Goal: Information Seeking & Learning: Learn about a topic

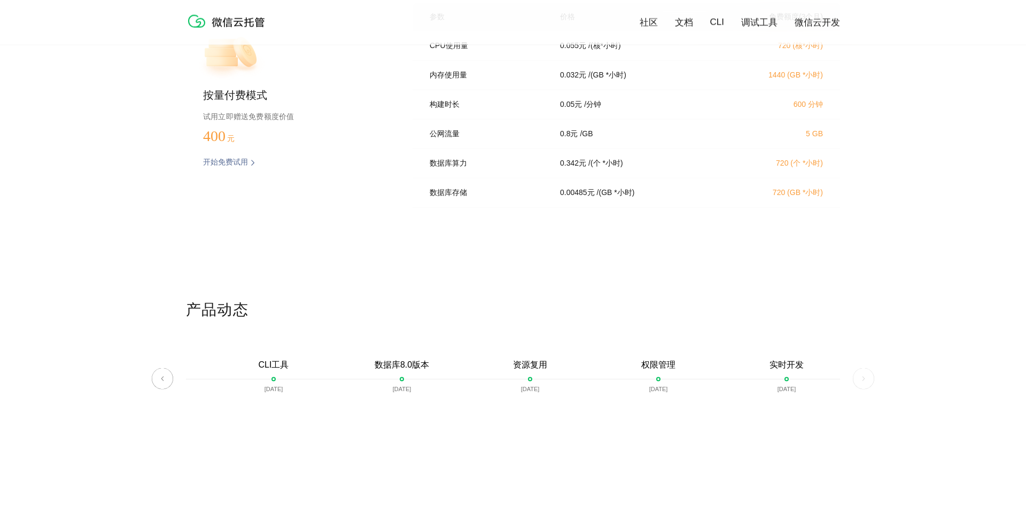
scroll to position [2181, 0]
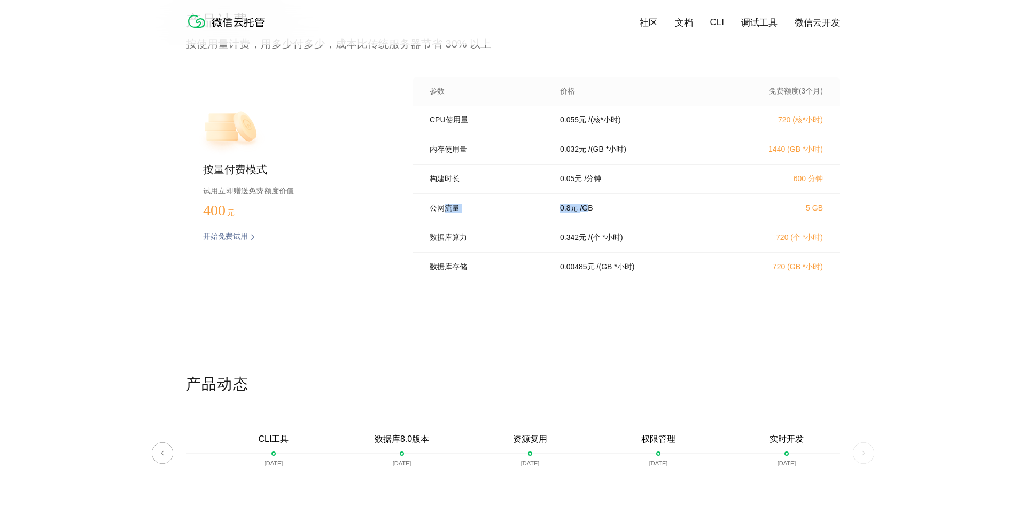
drag, startPoint x: 442, startPoint y: 210, endPoint x: 590, endPoint y: 215, distance: 148.2
click at [590, 215] on div "公网流量 0.8 元 / GB 5 GB" at bounding box center [627, 208] width 428 height 29
click at [598, 213] on div "0.8 元 / [GEOGRAPHIC_DATA]" at bounding box center [637, 209] width 180 height 10
drag, startPoint x: 612, startPoint y: 215, endPoint x: 512, endPoint y: 215, distance: 99.4
click at [512, 215] on div "公网流量 0.8 元 / GB 5 GB" at bounding box center [627, 208] width 428 height 29
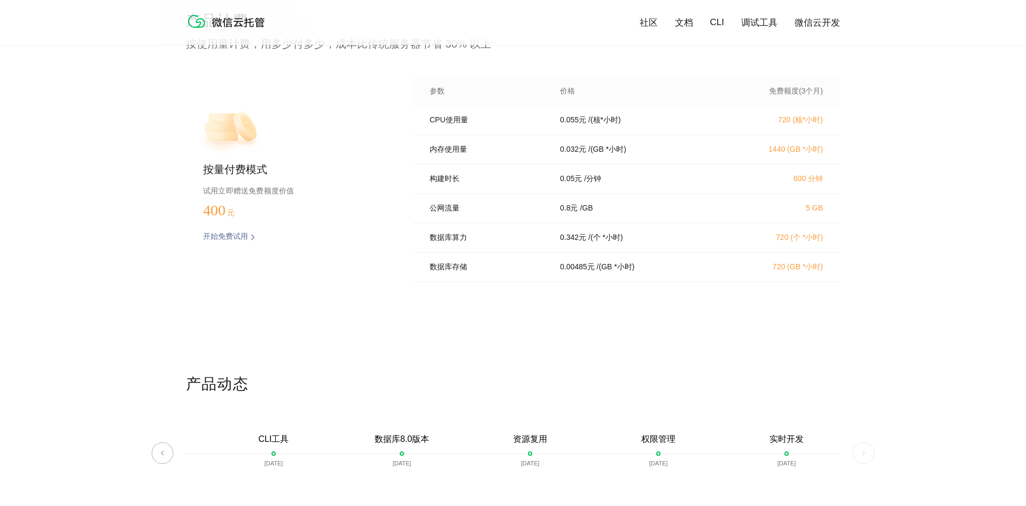
click at [512, 213] on p "公网流量" at bounding box center [487, 209] width 115 height 10
drag, startPoint x: 447, startPoint y: 215, endPoint x: 580, endPoint y: 215, distance: 132.1
click at [580, 215] on div "公网流量 0.8 元 / GB 5 GB" at bounding box center [627, 208] width 428 height 29
click at [580, 213] on div "0.8 元 / [GEOGRAPHIC_DATA]" at bounding box center [637, 209] width 180 height 10
drag, startPoint x: 596, startPoint y: 213, endPoint x: 451, endPoint y: 212, distance: 145.4
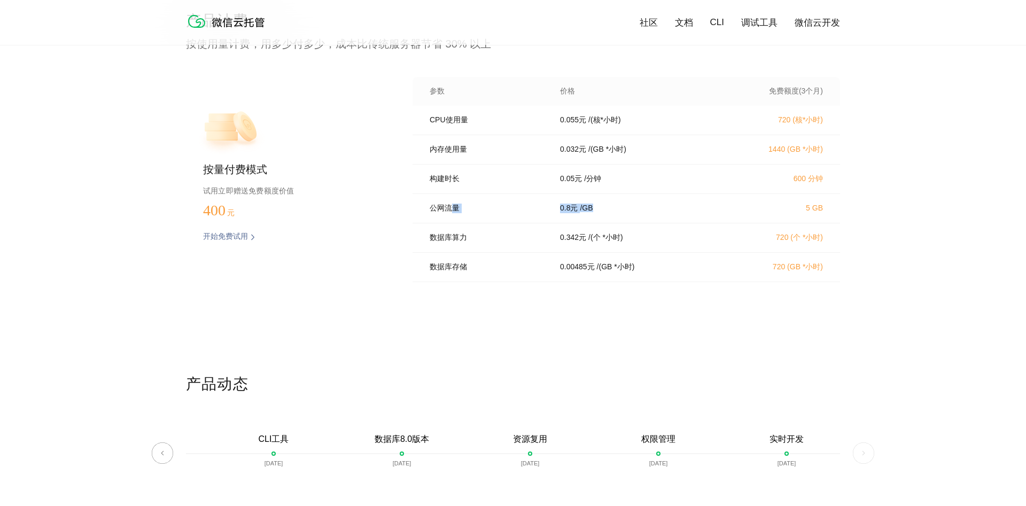
click at [451, 212] on div "公网流量 0.8 元 / GB 5 GB" at bounding box center [627, 208] width 428 height 29
click at [450, 212] on p "公网流量" at bounding box center [487, 209] width 115 height 10
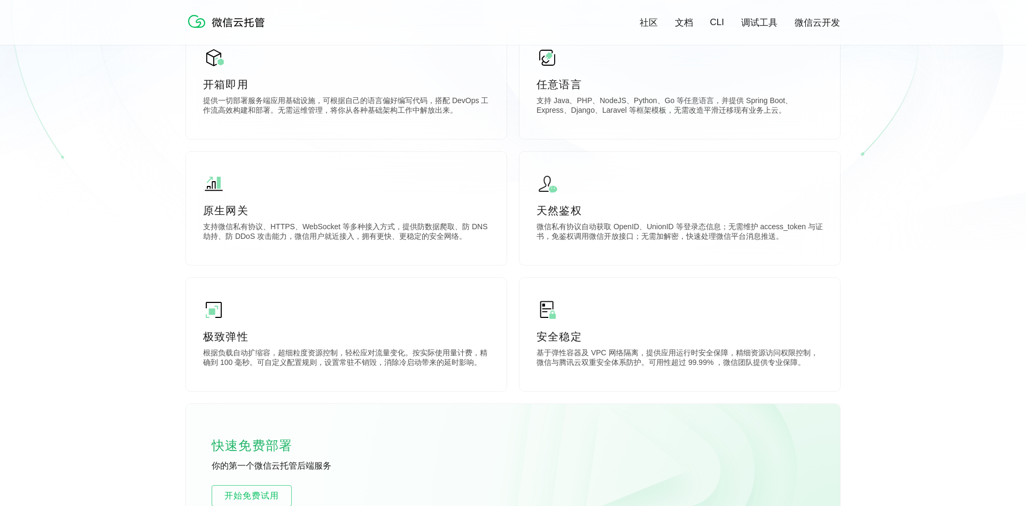
scroll to position [0, 0]
